Goal: Task Accomplishment & Management: Use online tool/utility

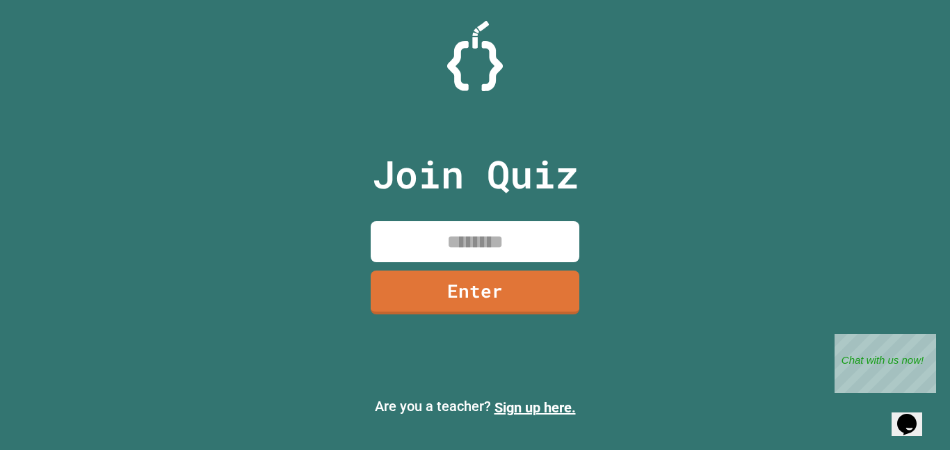
click at [476, 238] on input at bounding box center [475, 241] width 209 height 41
click at [497, 277] on link "Enter" at bounding box center [475, 292] width 209 height 44
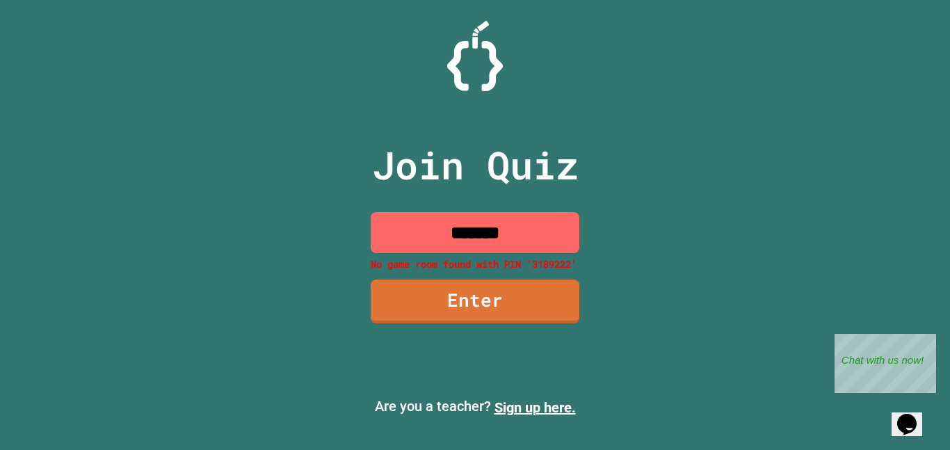
click at [476, 237] on input "*******" at bounding box center [475, 232] width 209 height 41
type input "********"
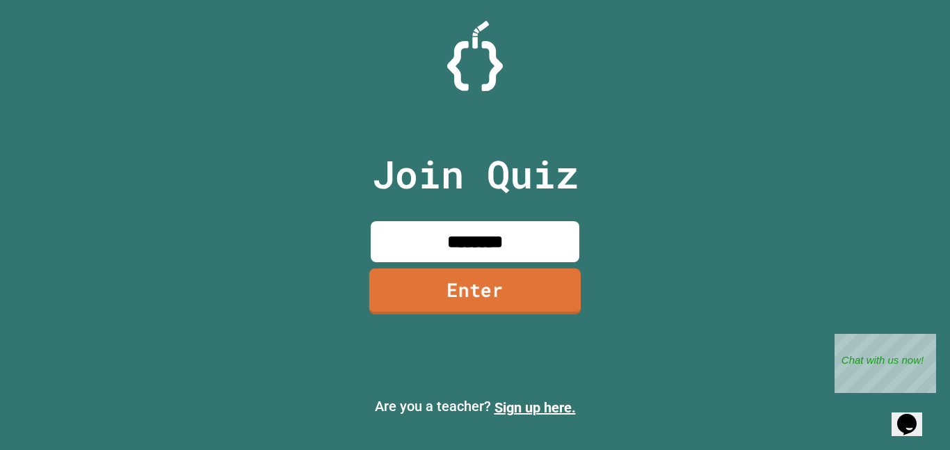
click at [468, 308] on link "Enter" at bounding box center [474, 291] width 211 height 46
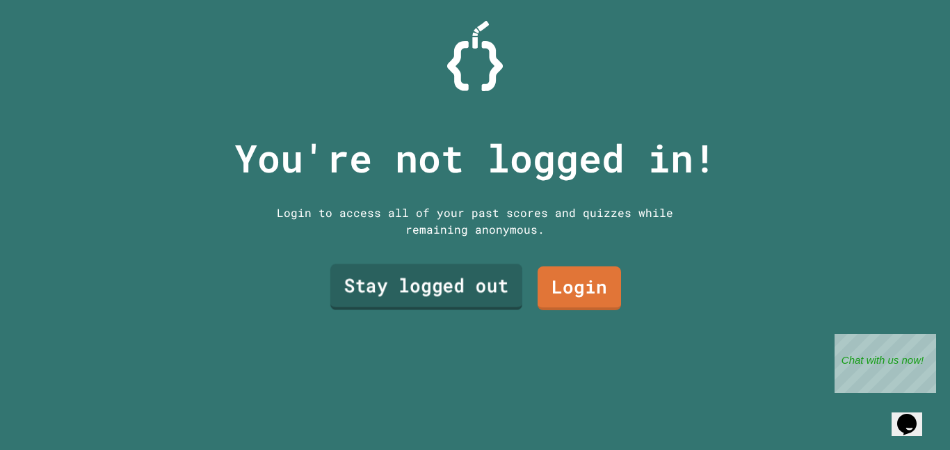
click at [489, 302] on link "Stay logged out" at bounding box center [426, 287] width 192 height 46
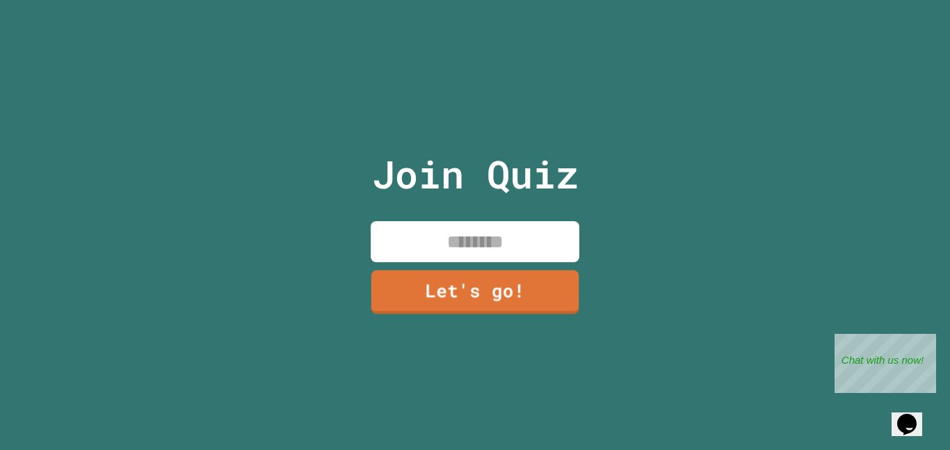
click at [485, 237] on input at bounding box center [475, 241] width 209 height 41
type input "*"
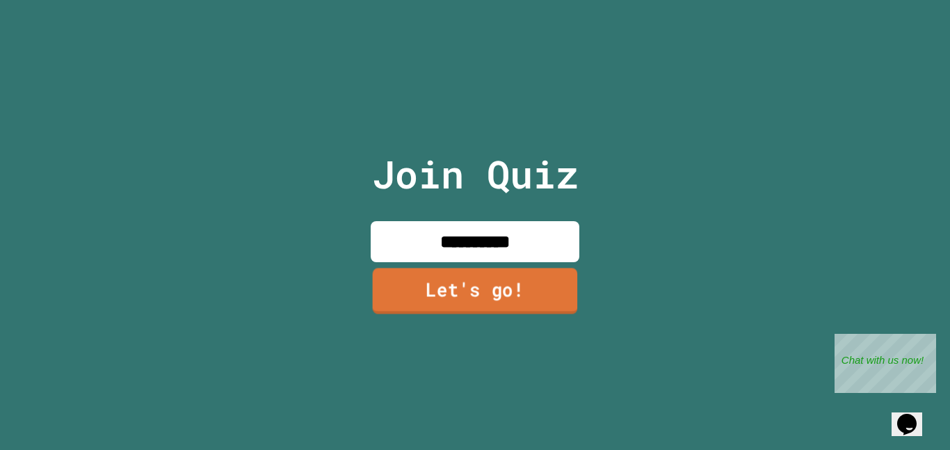
type input "**********"
click at [500, 282] on link "Let's go!" at bounding box center [475, 291] width 205 height 46
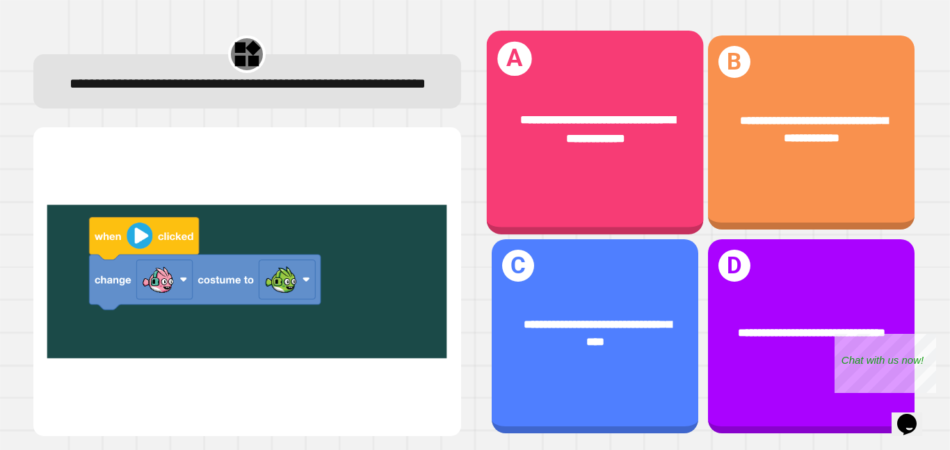
click at [606, 204] on div "**********" at bounding box center [594, 133] width 217 height 204
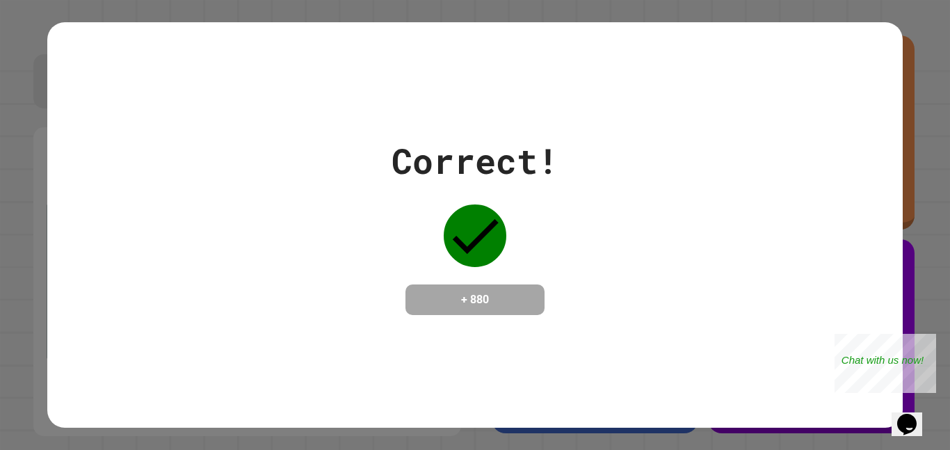
click at [606, 204] on div "Correct! + 880" at bounding box center [474, 225] width 855 height 180
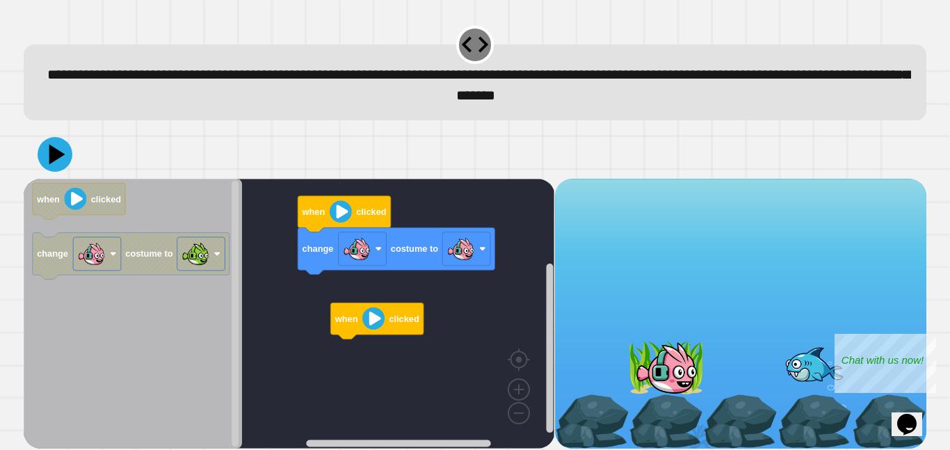
click at [291, 342] on div "change costume to when clicked when clicked when clicked change costume to" at bounding box center [289, 314] width 531 height 270
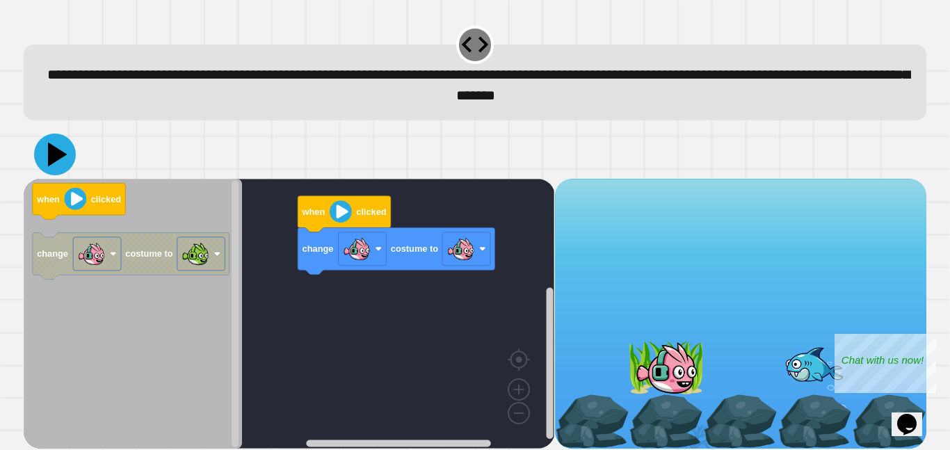
click at [53, 157] on icon at bounding box center [57, 154] width 19 height 24
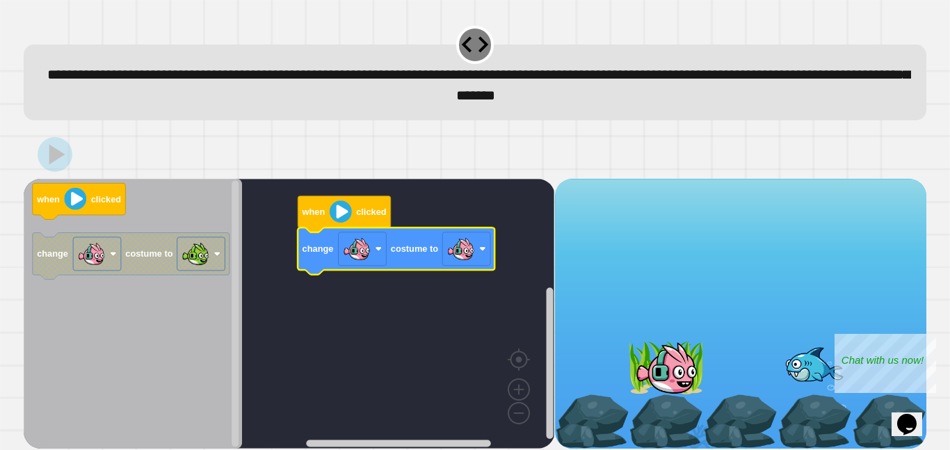
click at [385, 323] on rect "Blockly Workspace" at bounding box center [289, 314] width 531 height 270
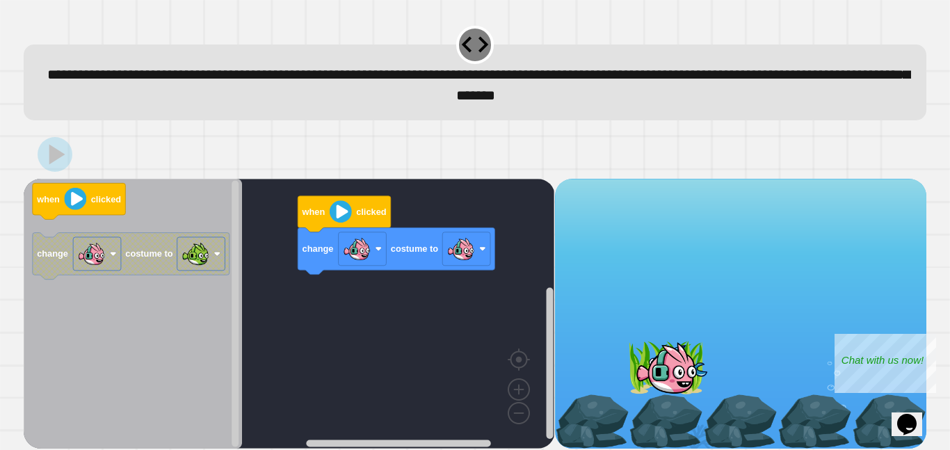
click at [387, 334] on div "when clicked change costume to when clicked change costume to" at bounding box center [289, 314] width 531 height 270
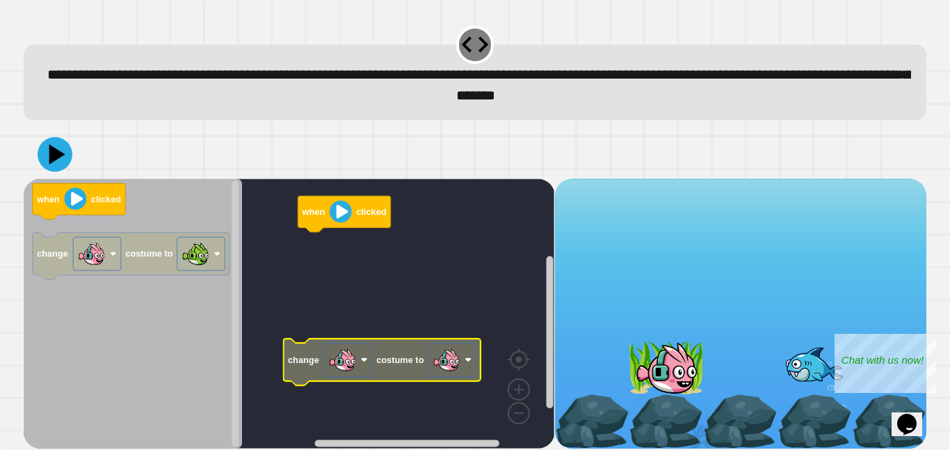
click at [407, 383] on rect "Blockly Workspace" at bounding box center [289, 314] width 531 height 270
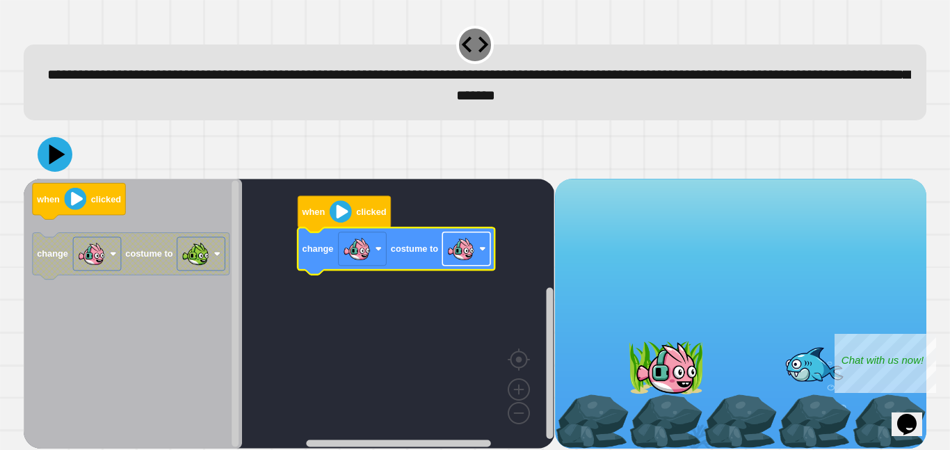
click at [461, 266] on rect "Blockly Workspace" at bounding box center [466, 248] width 48 height 33
click at [66, 159] on icon at bounding box center [55, 155] width 42 height 42
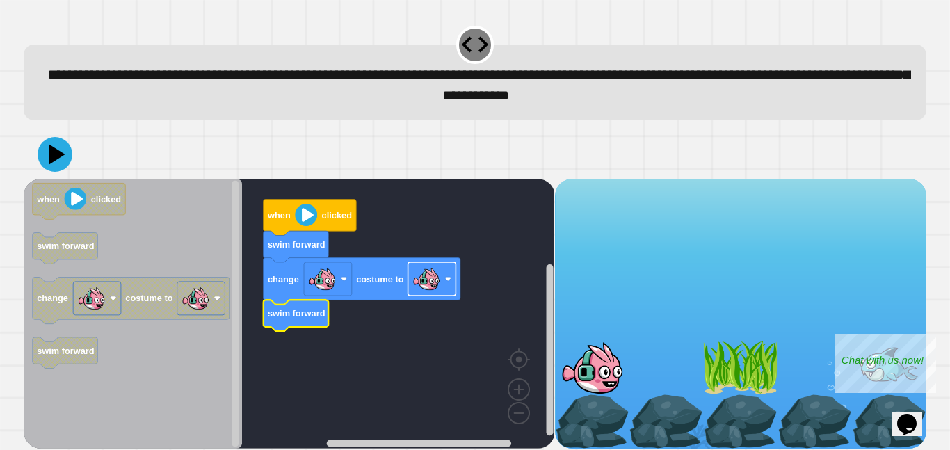
click at [429, 283] on image "Blockly Workspace" at bounding box center [426, 279] width 28 height 28
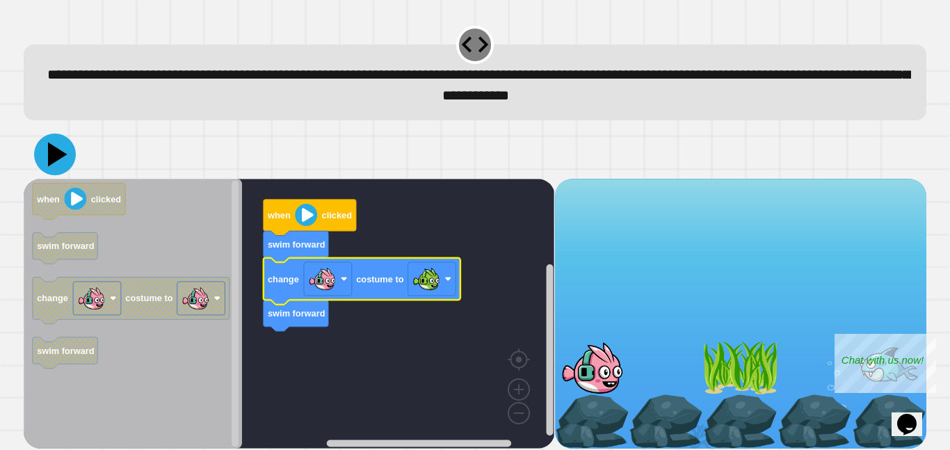
click at [55, 150] on icon at bounding box center [57, 154] width 19 height 24
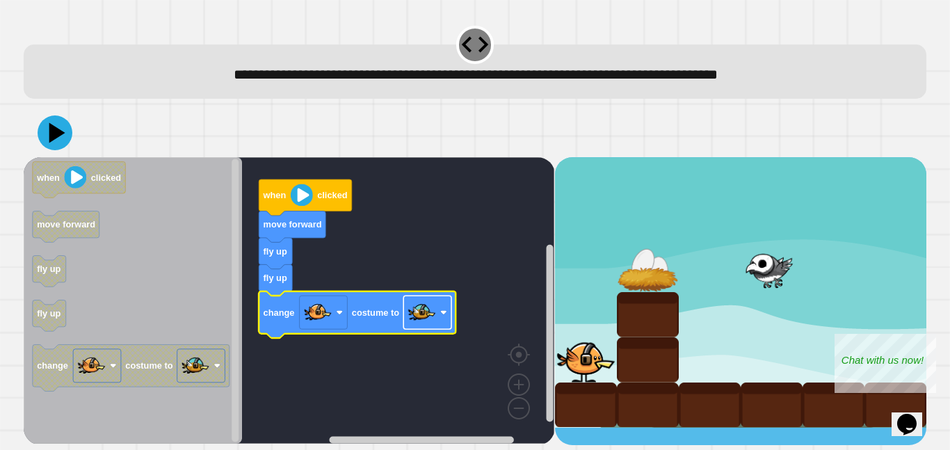
click at [437, 314] on rect "Blockly Workspace" at bounding box center [427, 312] width 48 height 33
click at [56, 131] on icon at bounding box center [57, 133] width 19 height 24
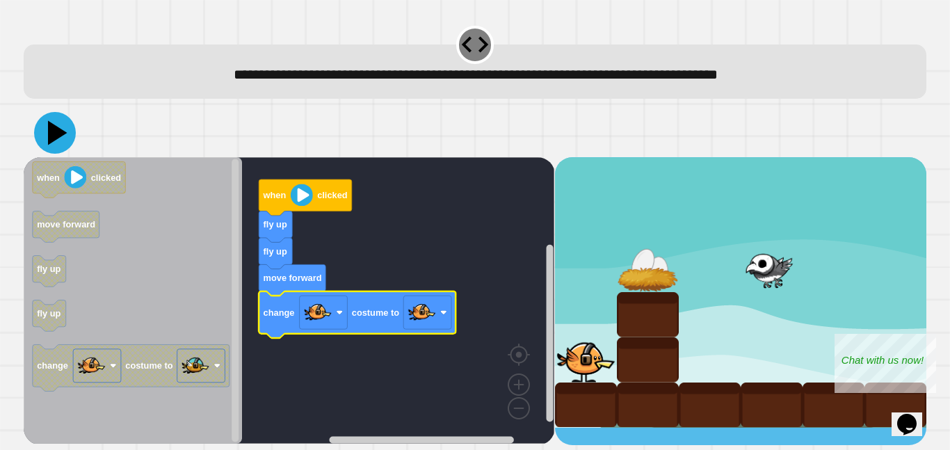
click at [56, 141] on icon at bounding box center [55, 133] width 42 height 42
click at [424, 320] on image "Blockly Workspace" at bounding box center [422, 312] width 28 height 28
click at [60, 143] on icon at bounding box center [55, 133] width 40 height 40
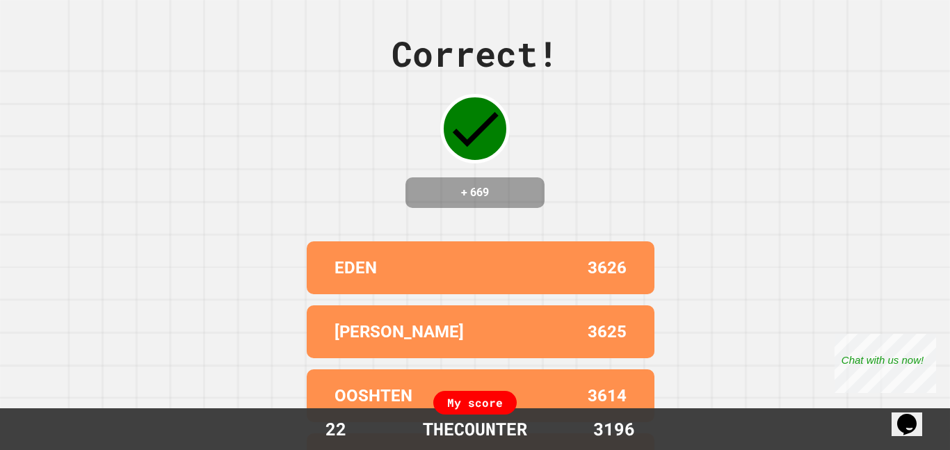
click at [547, 202] on div "Correct! + 669" at bounding box center [474, 118] width 167 height 180
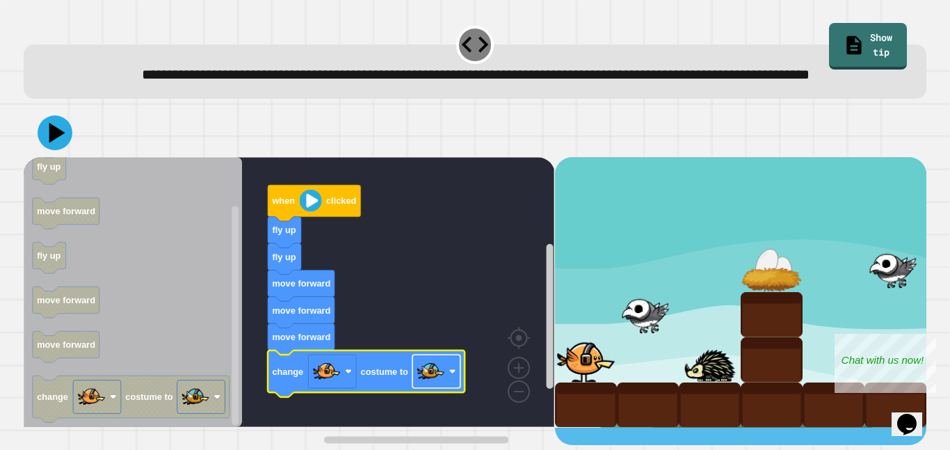
click at [445, 388] on rect "Blockly Workspace" at bounding box center [436, 371] width 48 height 33
click at [61, 148] on icon at bounding box center [55, 132] width 35 height 35
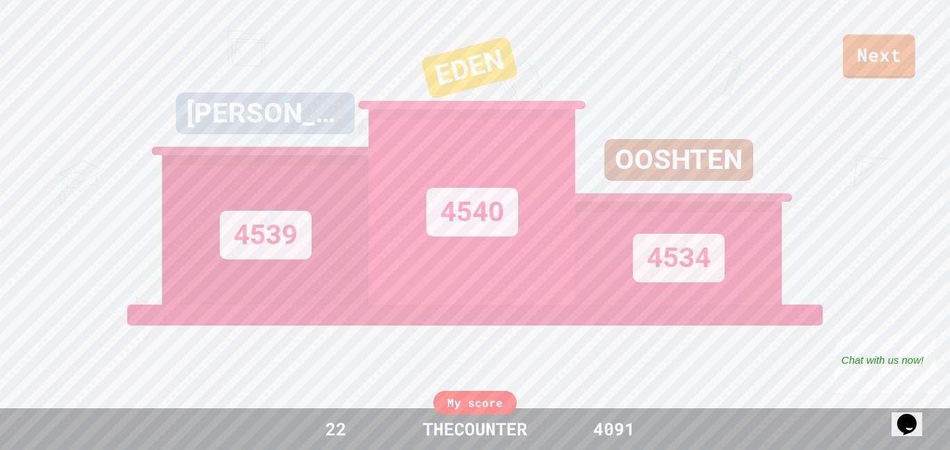
click at [825, 33] on div "Next" at bounding box center [475, 39] width 950 height 79
click at [877, 60] on link "Next" at bounding box center [878, 56] width 73 height 45
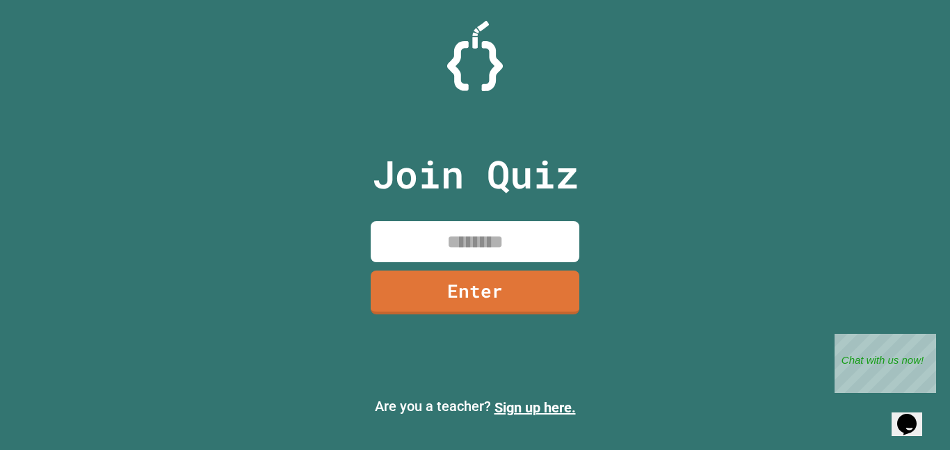
click at [477, 230] on input at bounding box center [475, 241] width 209 height 41
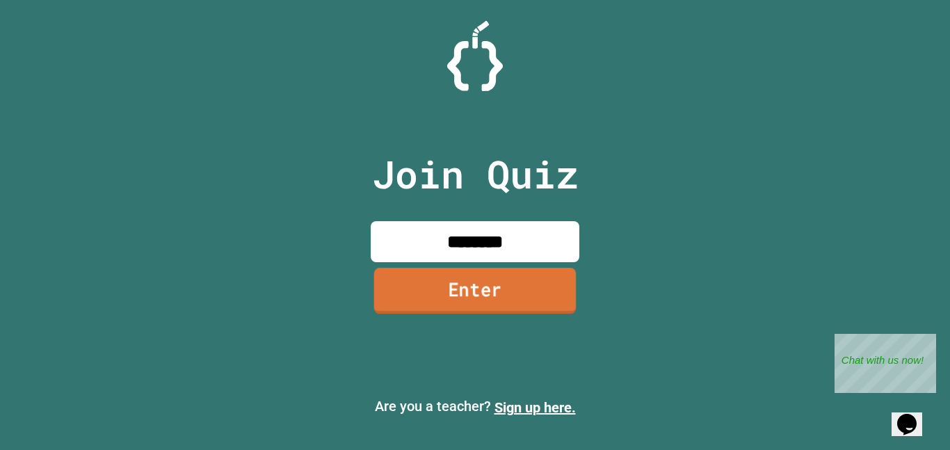
type input "********"
click at [466, 274] on link "Enter" at bounding box center [475, 291] width 202 height 46
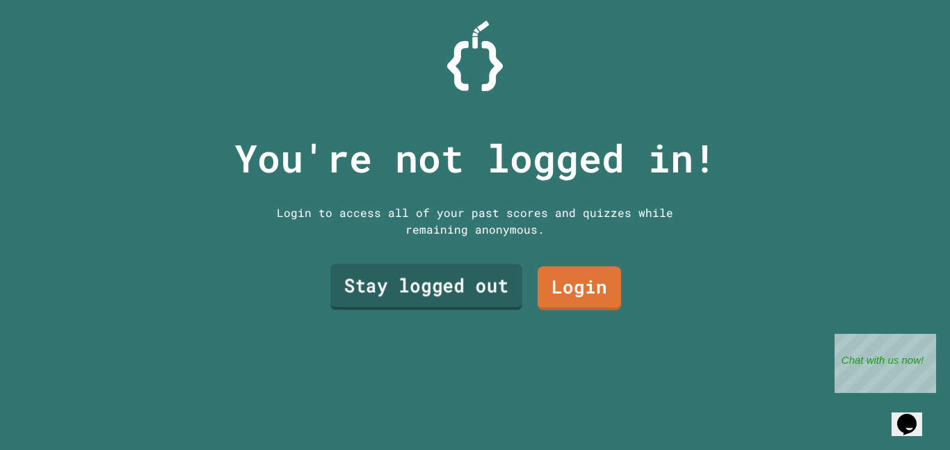
click at [478, 285] on link "Stay logged out" at bounding box center [426, 287] width 192 height 46
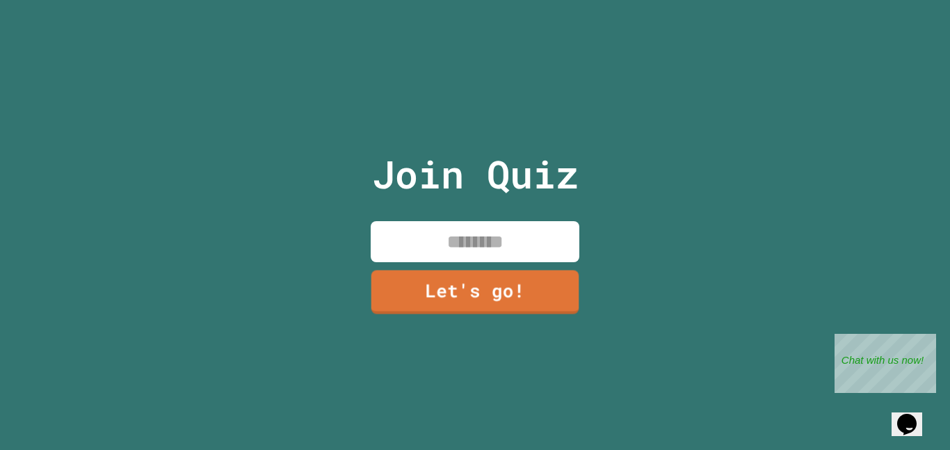
click at [519, 245] on input at bounding box center [475, 241] width 209 height 41
type input "*"
type input "*******"
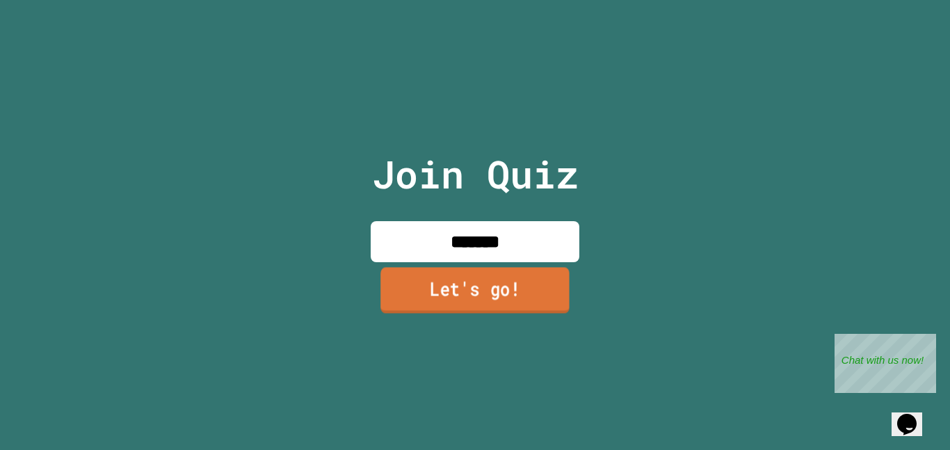
click at [476, 302] on link "Let's go!" at bounding box center [474, 290] width 189 height 46
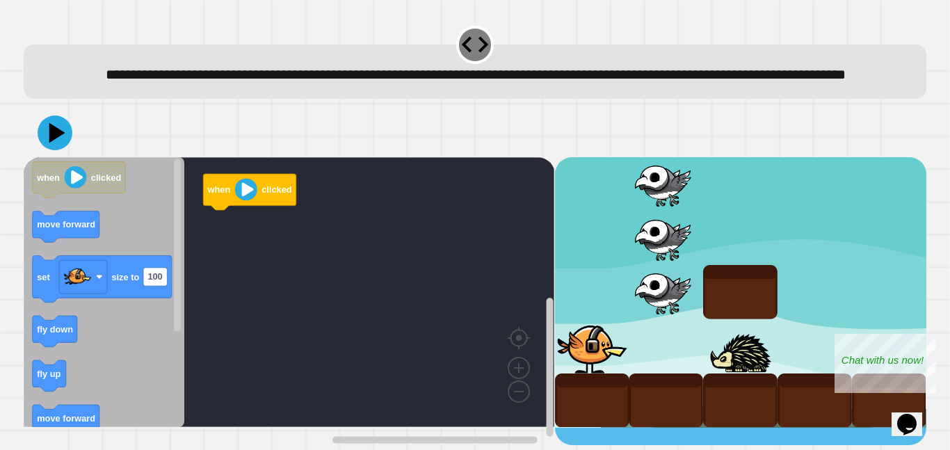
click at [476, 302] on rect "Blockly Workspace" at bounding box center [289, 292] width 531 height 270
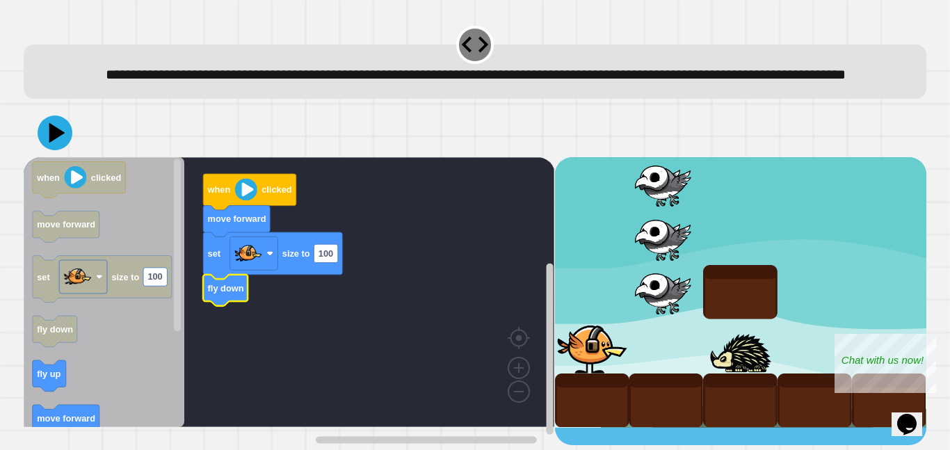
click at [49, 382] on icon "Blockly Workspace" at bounding box center [104, 292] width 161 height 270
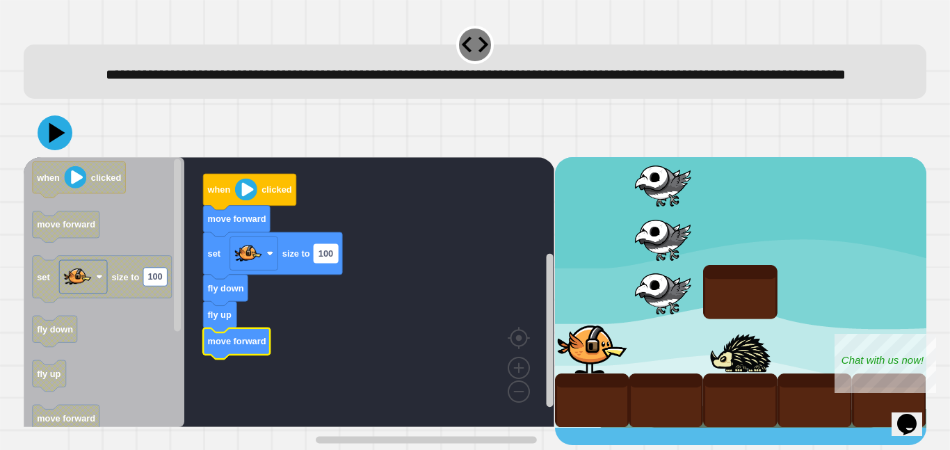
click at [326, 259] on text "100" at bounding box center [325, 253] width 15 height 10
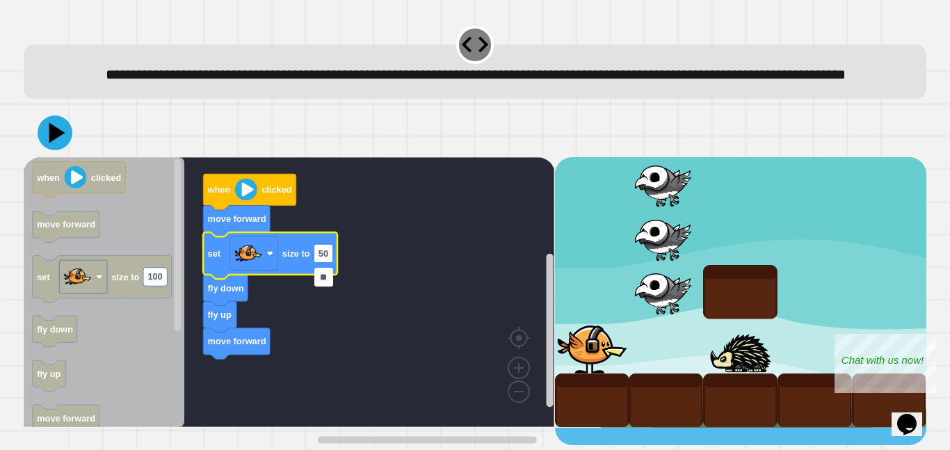
type input "***"
click at [45, 99] on div "**********" at bounding box center [475, 72] width 903 height 54
click at [53, 148] on icon at bounding box center [55, 133] width 36 height 36
click at [334, 262] on rect "Blockly Workspace" at bounding box center [326, 253] width 24 height 18
type input "*"
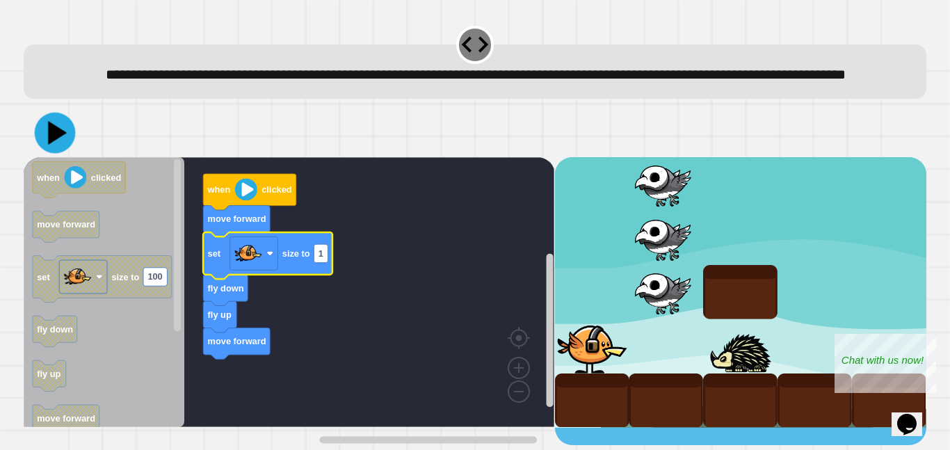
click at [55, 145] on icon at bounding box center [57, 133] width 19 height 24
click at [322, 259] on text "1" at bounding box center [320, 253] width 5 height 10
type input "***"
click at [414, 288] on rect "Blockly Workspace" at bounding box center [289, 292] width 531 height 270
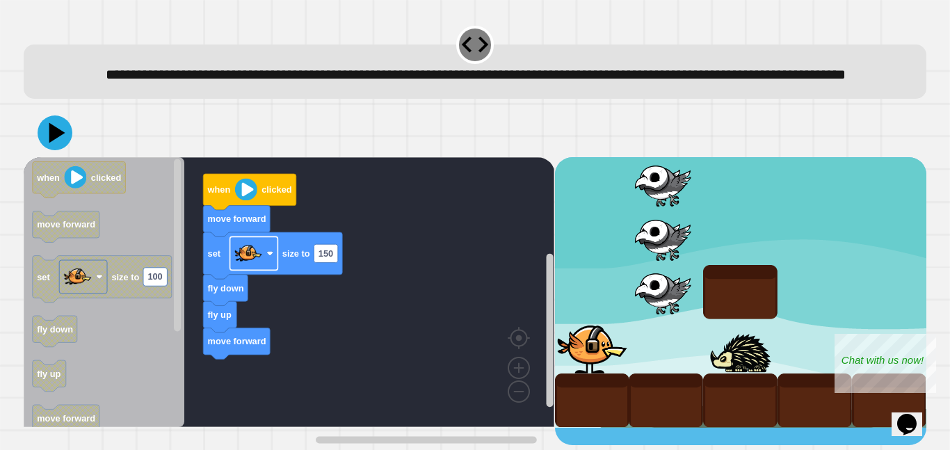
click at [244, 267] on image "Blockly Workspace" at bounding box center [248, 253] width 28 height 28
click at [347, 310] on rect "Blockly Workspace" at bounding box center [289, 292] width 531 height 270
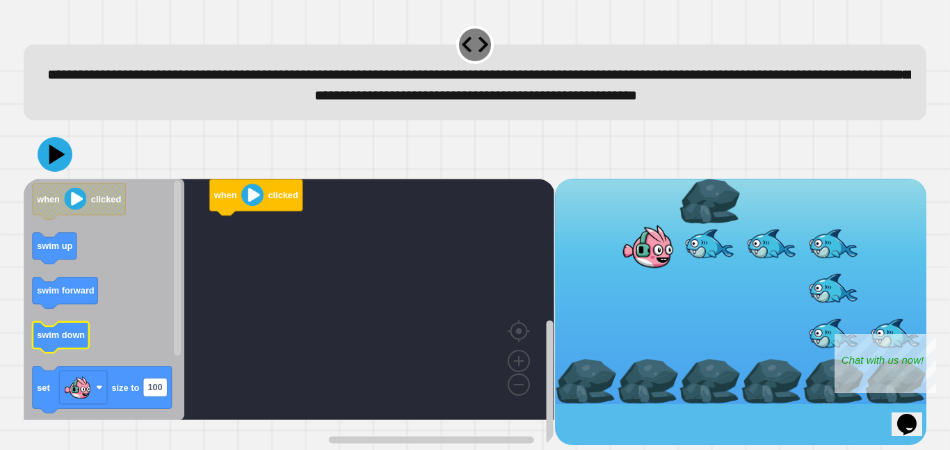
click at [60, 340] on text "swim down" at bounding box center [61, 335] width 48 height 10
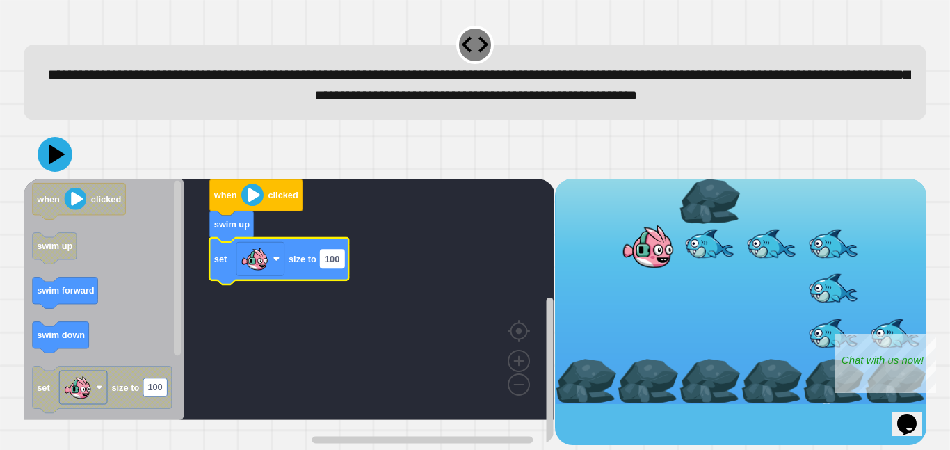
click at [328, 264] on text "100" at bounding box center [332, 259] width 15 height 10
type input "***"
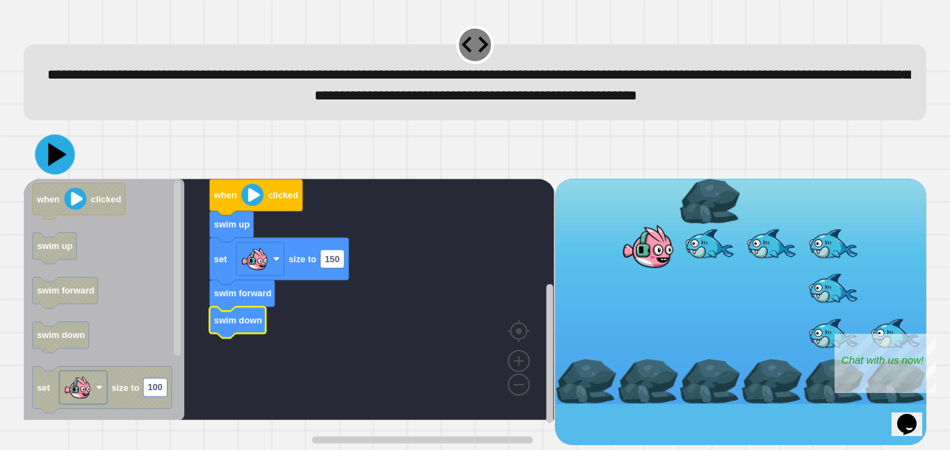
click at [47, 168] on icon at bounding box center [55, 154] width 40 height 40
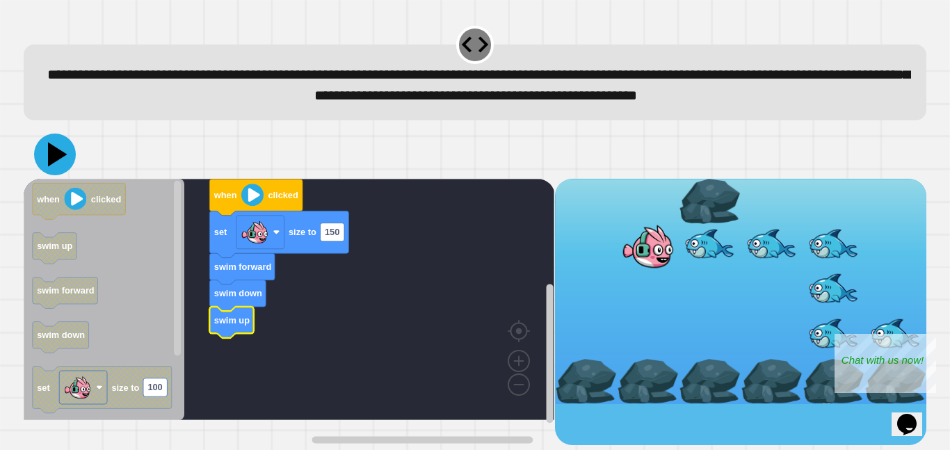
click at [56, 175] on icon at bounding box center [55, 155] width 42 height 42
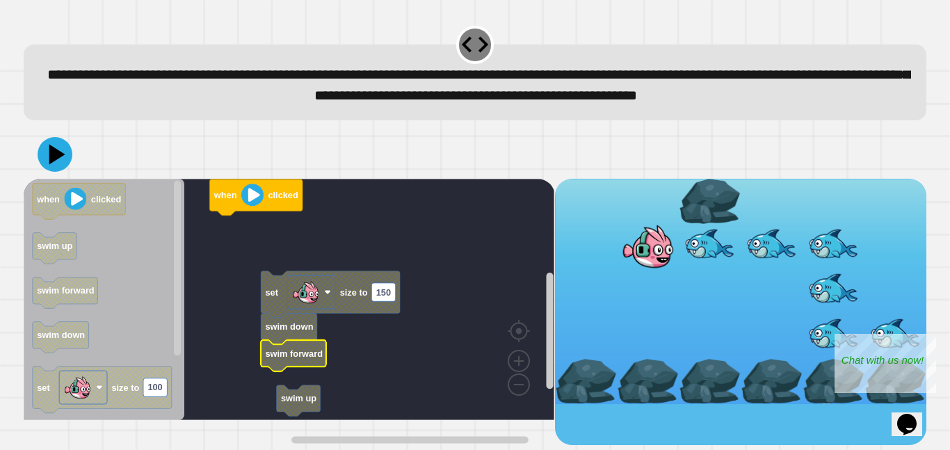
click at [289, 405] on rect "Blockly Workspace" at bounding box center [289, 299] width 531 height 241
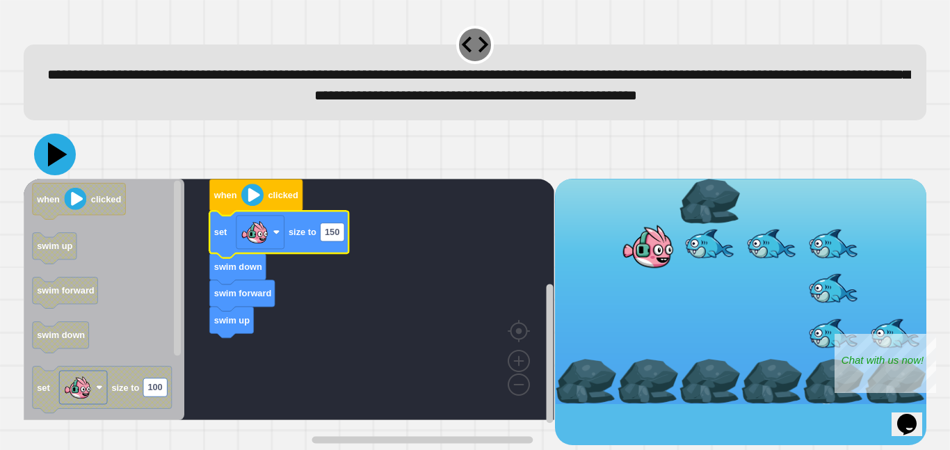
click at [68, 175] on icon at bounding box center [55, 155] width 42 height 42
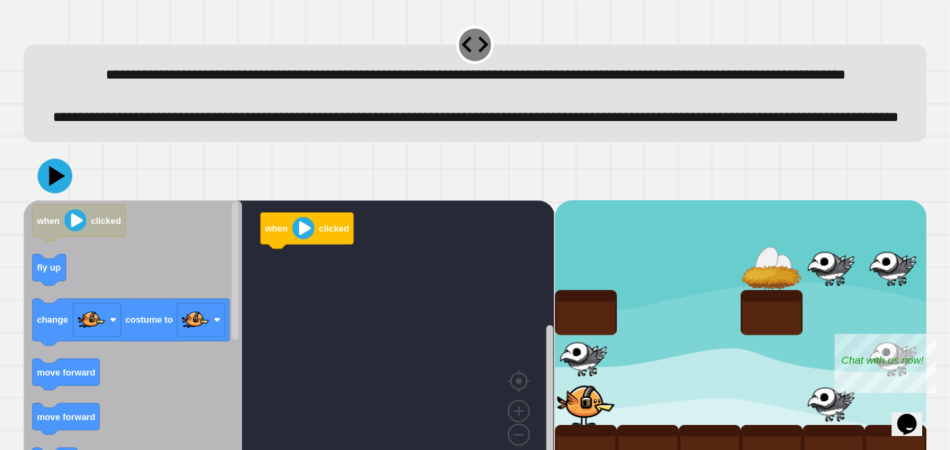
scroll to position [73, 0]
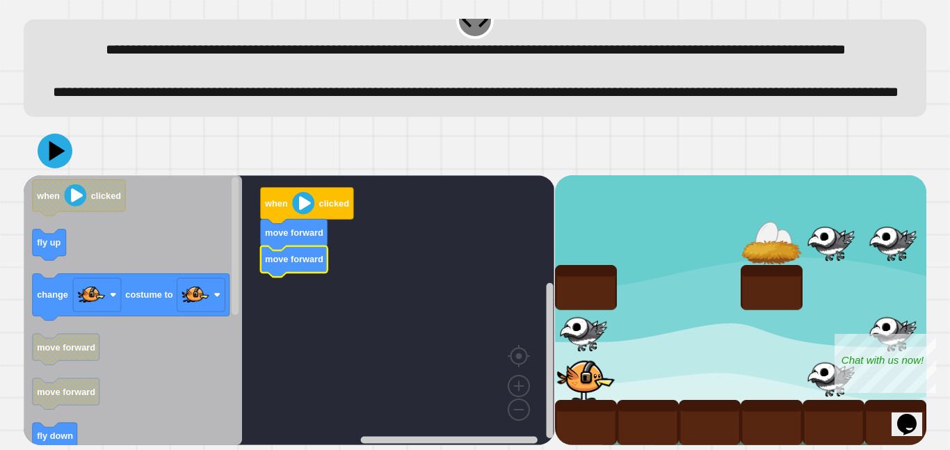
click at [32, 242] on icon "Blockly Workspace" at bounding box center [133, 310] width 218 height 270
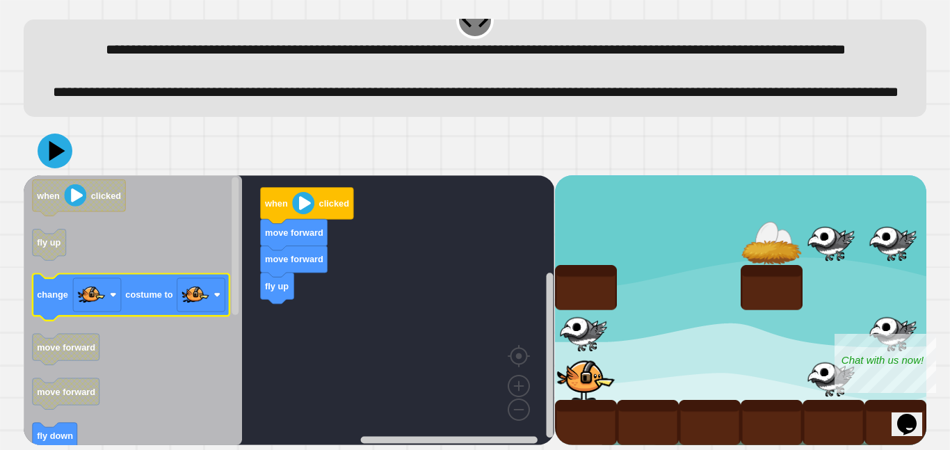
click at [145, 285] on icon "Blockly Workspace" at bounding box center [131, 296] width 197 height 47
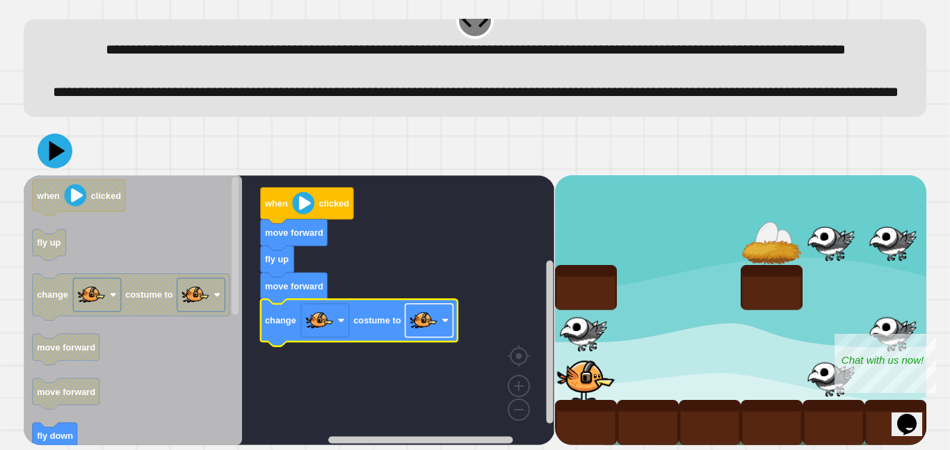
click at [428, 313] on image "Blockly Workspace" at bounding box center [424, 320] width 28 height 28
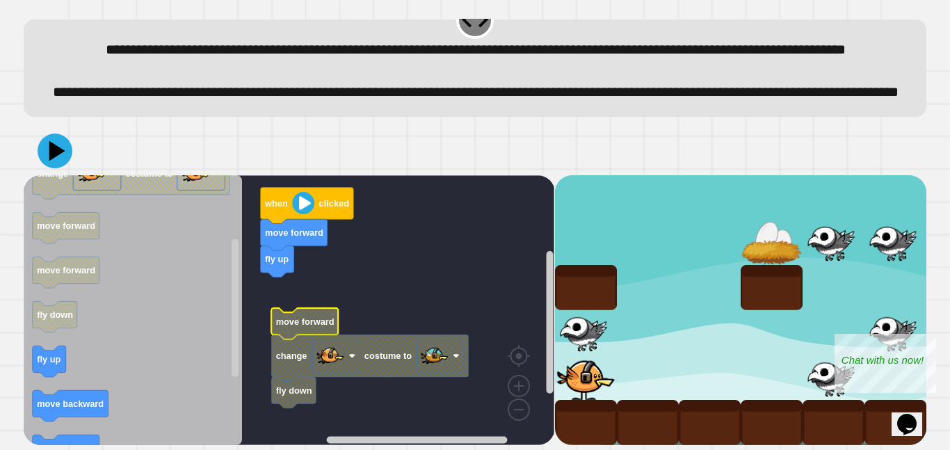
click at [292, 275] on rect "Blockly Workspace" at bounding box center [289, 310] width 531 height 270
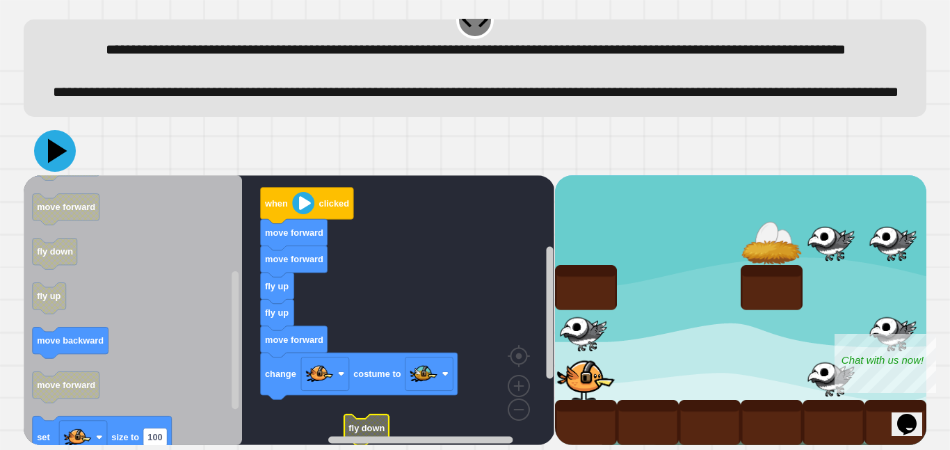
click at [45, 143] on icon at bounding box center [55, 151] width 42 height 42
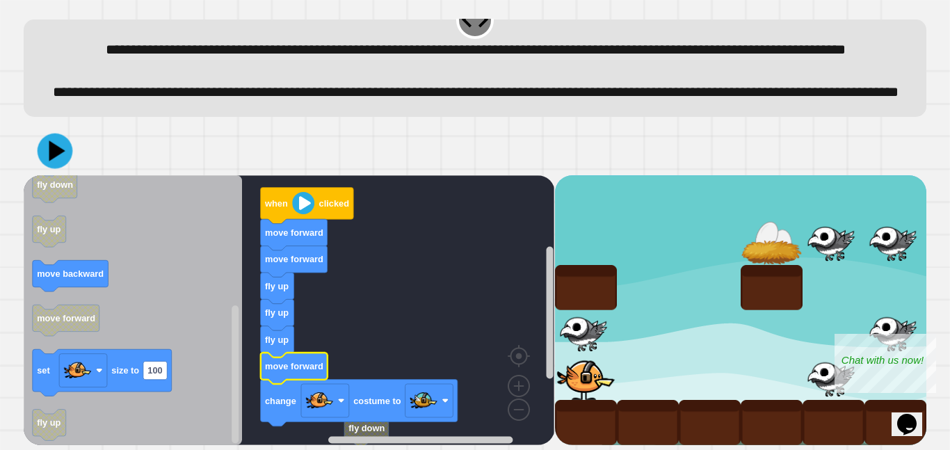
click at [50, 140] on icon at bounding box center [55, 150] width 35 height 35
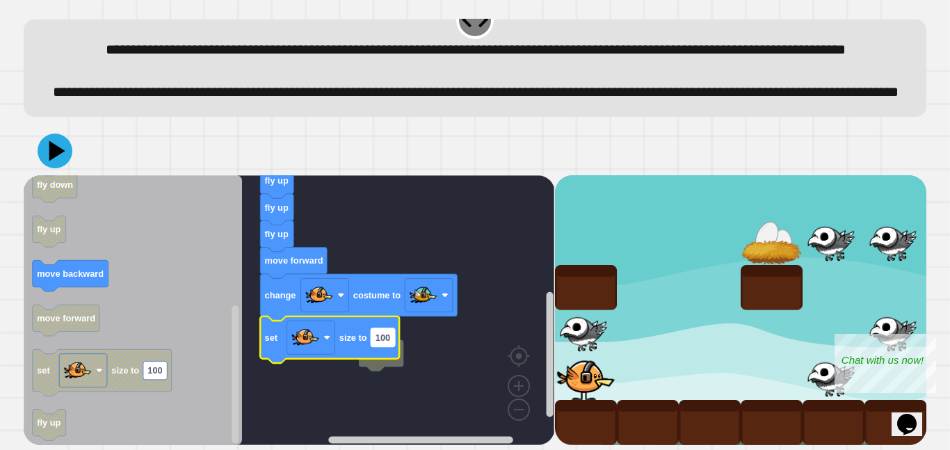
click at [391, 337] on rect "Blockly Workspace" at bounding box center [383, 337] width 24 height 18
type input "*"
click at [58, 138] on icon at bounding box center [55, 151] width 42 height 42
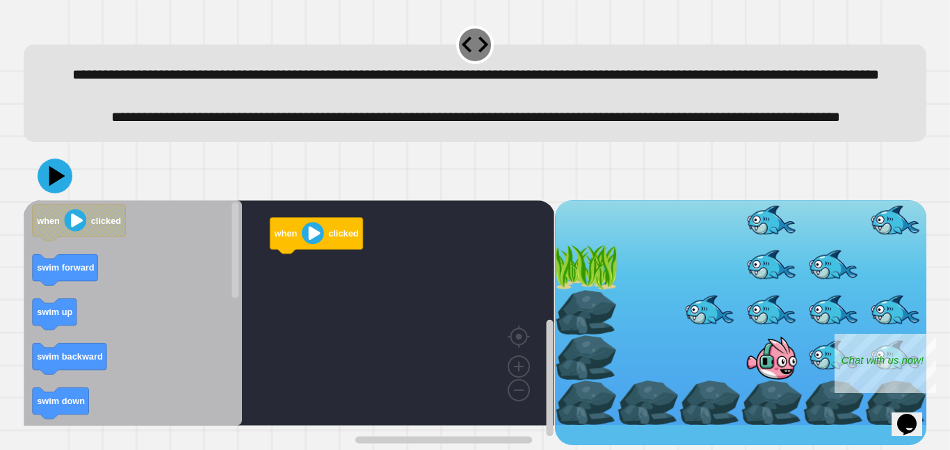
scroll to position [29, 0]
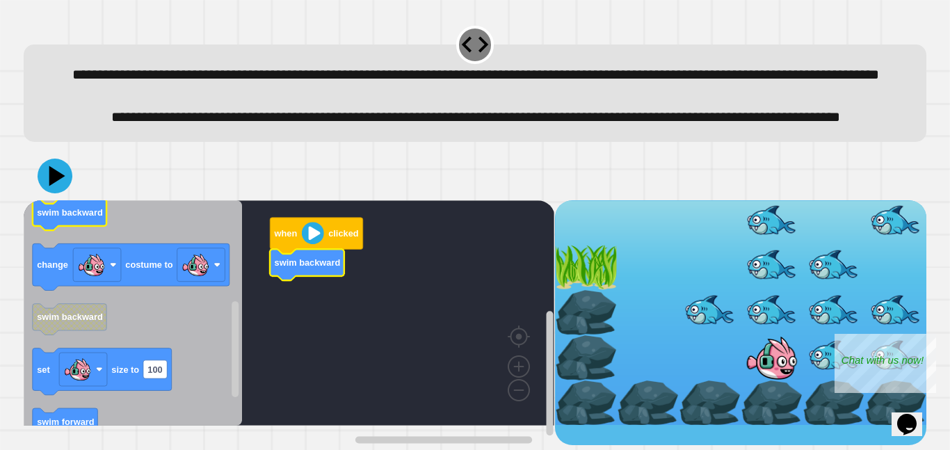
click at [88, 218] on text "swim backward" at bounding box center [70, 212] width 66 height 10
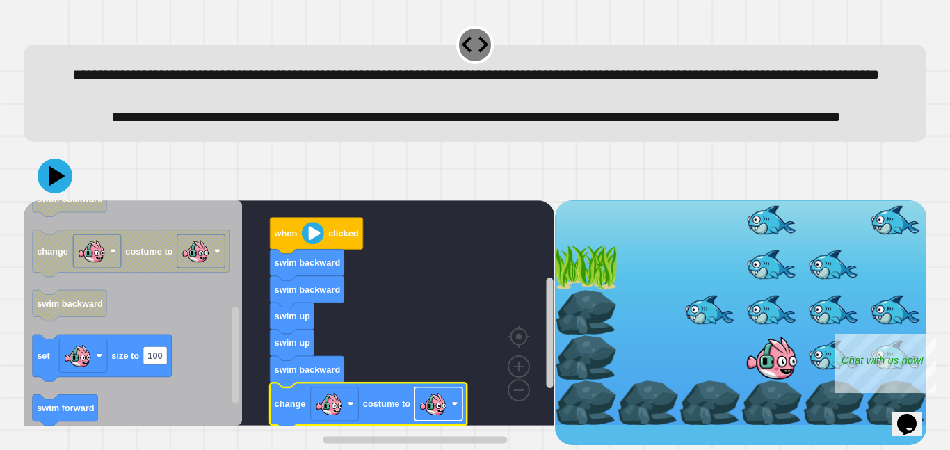
click at [437, 414] on image "Blockly Workspace" at bounding box center [433, 403] width 28 height 28
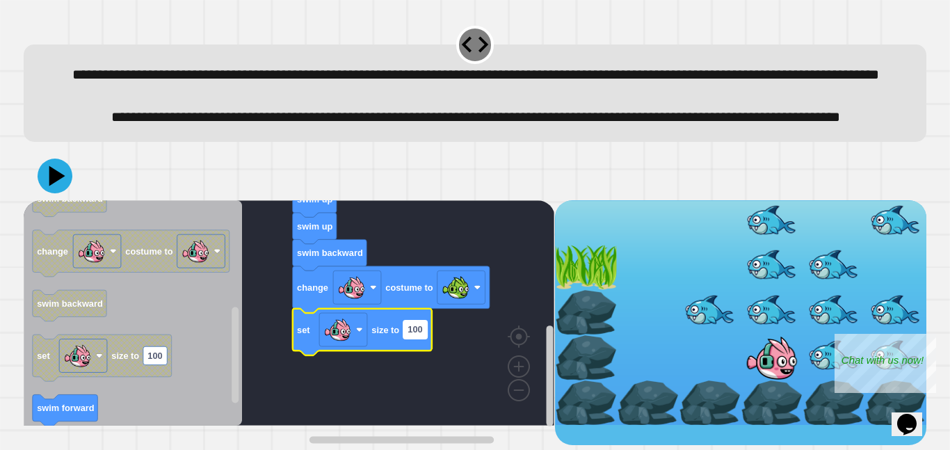
click at [416, 334] on text "100" at bounding box center [414, 329] width 15 height 10
type input "*"
click at [51, 188] on icon at bounding box center [57, 176] width 19 height 24
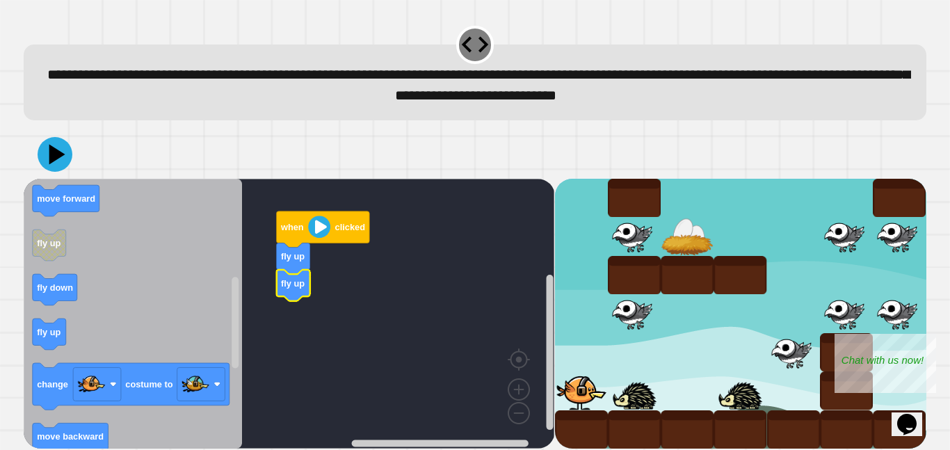
click at [29, 349] on icon "Blockly Workspace" at bounding box center [133, 314] width 218 height 270
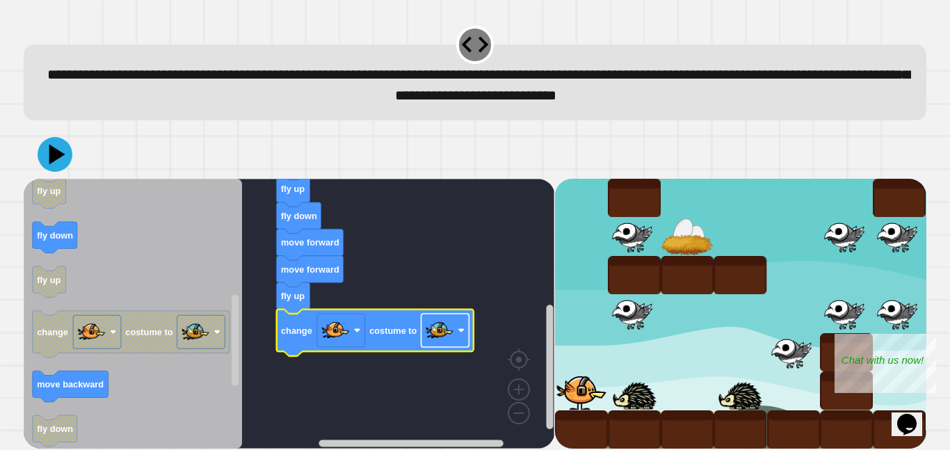
click at [459, 332] on image "Blockly Workspace" at bounding box center [461, 330] width 7 height 7
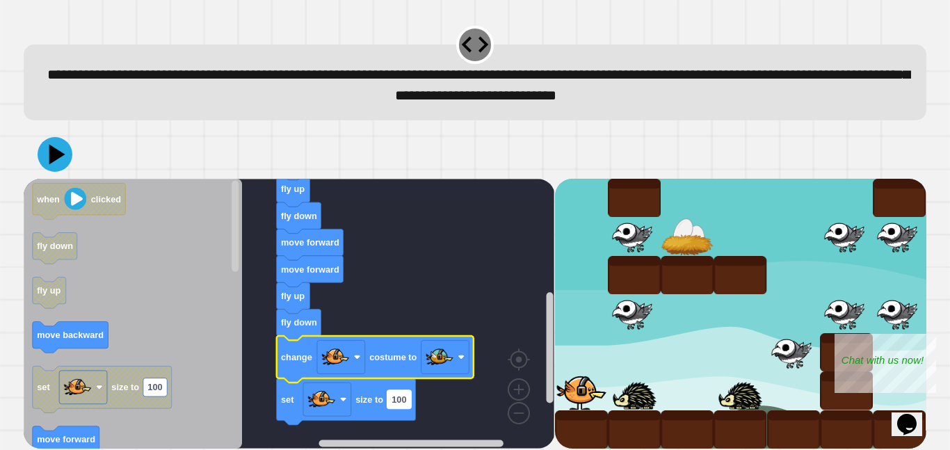
click at [395, 401] on text "100" at bounding box center [398, 399] width 15 height 10
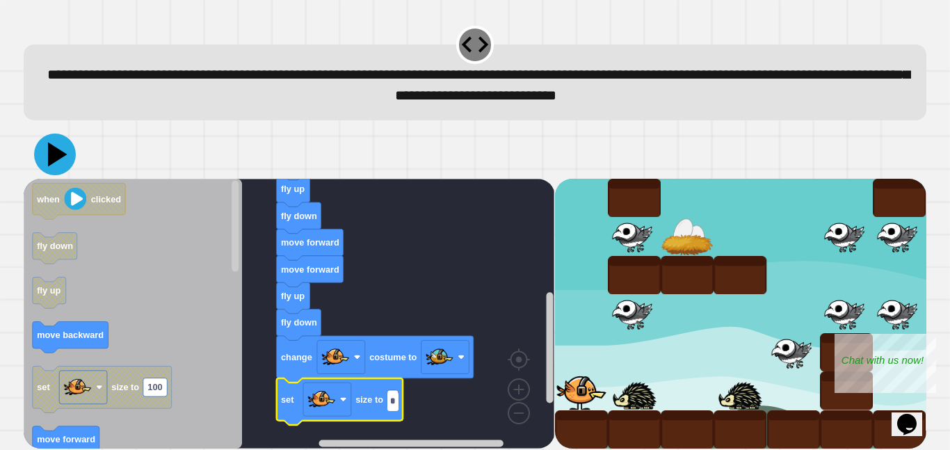
type input "*"
click at [60, 154] on icon at bounding box center [57, 154] width 19 height 24
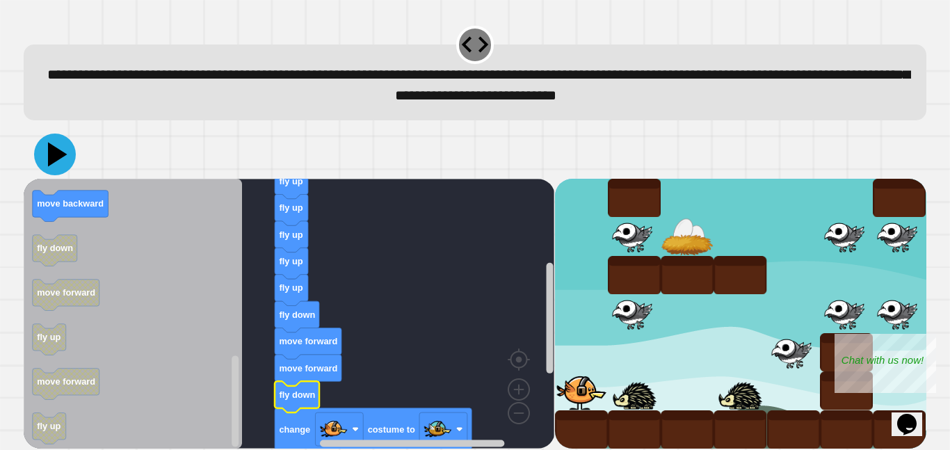
click at [63, 163] on icon at bounding box center [55, 155] width 42 height 42
